Goal: Information Seeking & Learning: Learn about a topic

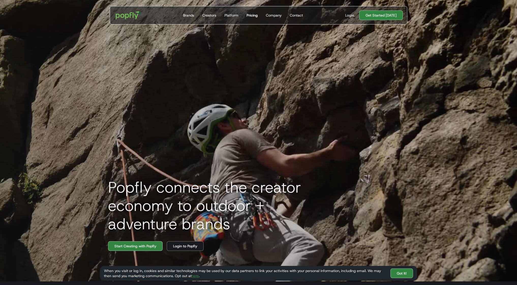
click at [253, 13] on div "Pricing" at bounding box center [251, 15] width 11 height 5
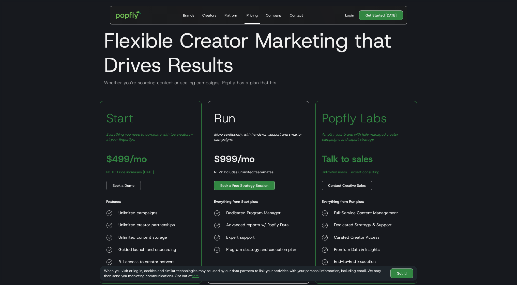
scroll to position [5, 0]
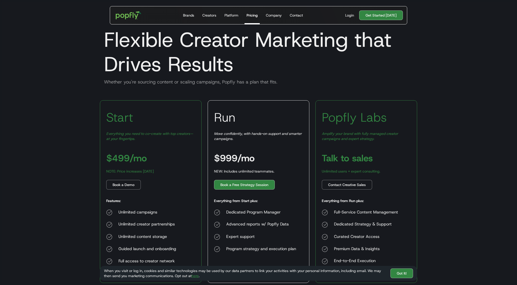
click at [154, 135] on em "Everything you need to co-create with top creators—at your fingertips." at bounding box center [149, 136] width 87 height 10
click at [156, 178] on div "Start Everything you need to co-create with top creators—at your fingertips. $4…" at bounding box center [151, 191] width 102 height 182
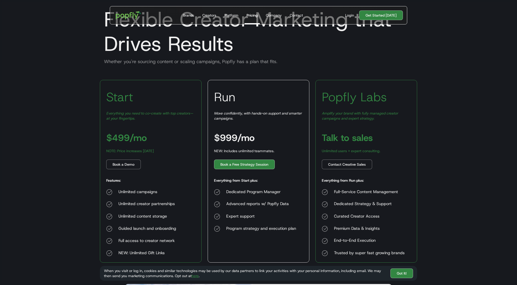
scroll to position [26, 0]
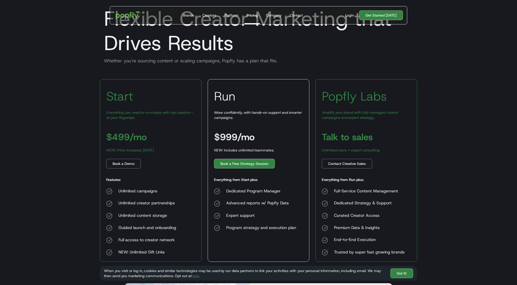
click at [154, 150] on div "NOTE: Price increases October 1st" at bounding box center [130, 149] width 48 height 5
click at [246, 148] on div "NEW: Includes unlimited teammates." at bounding box center [244, 149] width 60 height 5
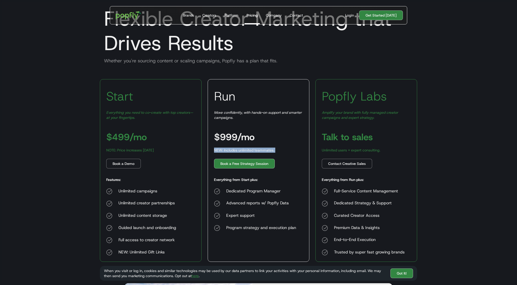
click at [246, 148] on div "NEW: Includes unlimited teammates." at bounding box center [244, 149] width 60 height 5
click at [248, 136] on h3 "$999/mo" at bounding box center [234, 136] width 41 height 9
click at [264, 190] on div "Dedicated Program Manager" at bounding box center [261, 191] width 70 height 6
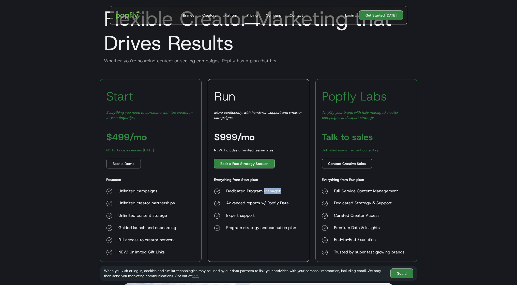
click at [264, 190] on div "Dedicated Program Manager" at bounding box center [261, 191] width 70 height 6
